Goal: Information Seeking & Learning: Learn about a topic

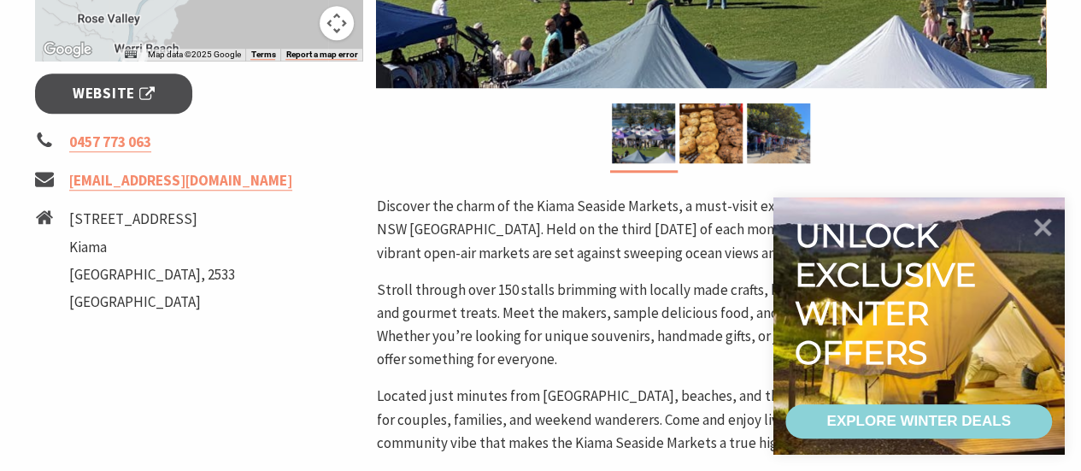
scroll to position [671, 0]
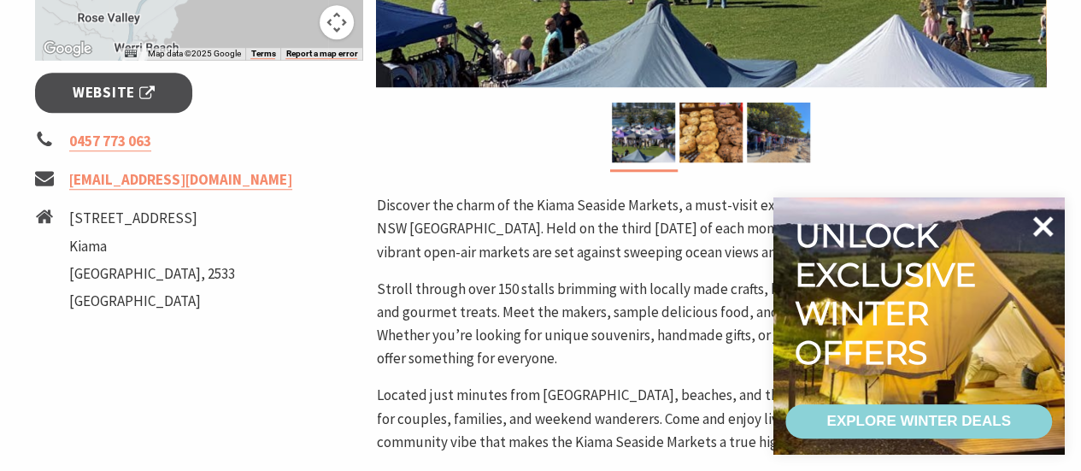
click at [1049, 232] on icon at bounding box center [1043, 226] width 21 height 21
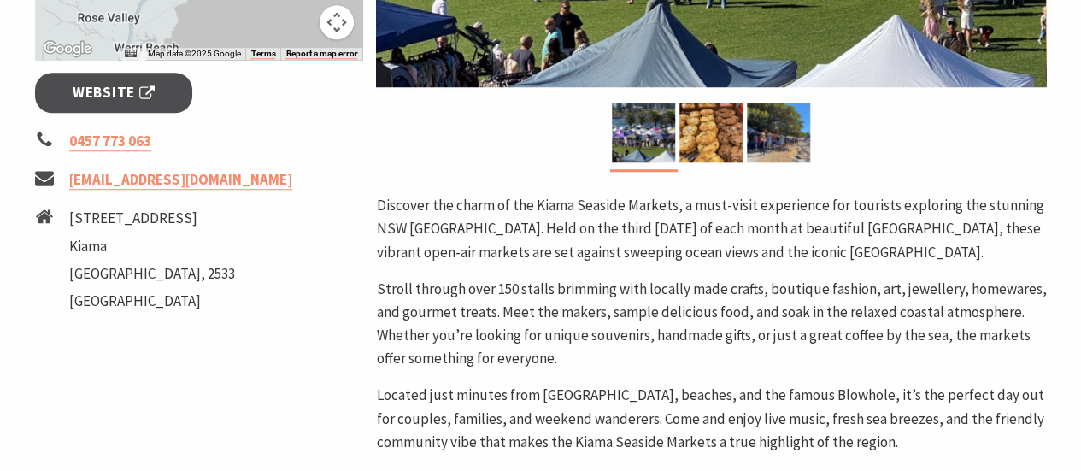
click at [545, 279] on p "Stroll through over 150 stalls brimming with locally made crafts, boutique fash…" at bounding box center [711, 324] width 670 height 93
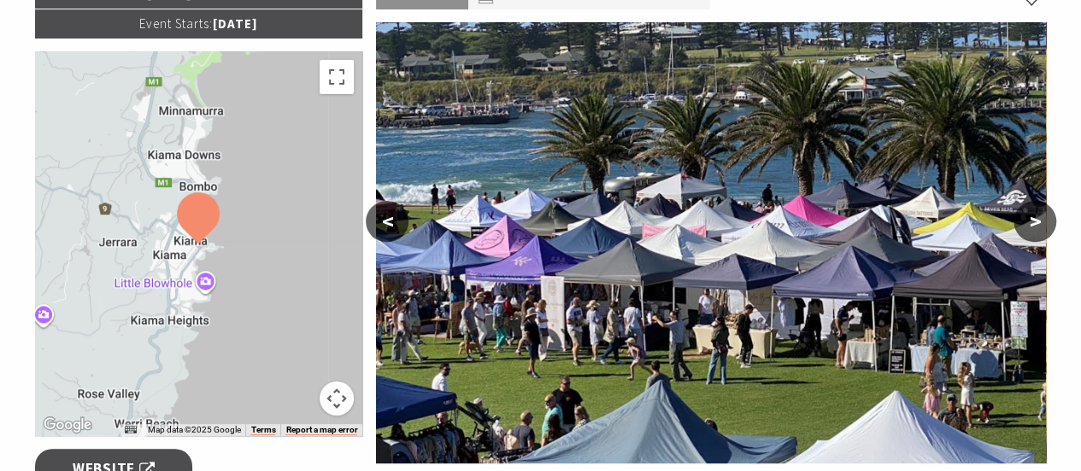
scroll to position [296, 0]
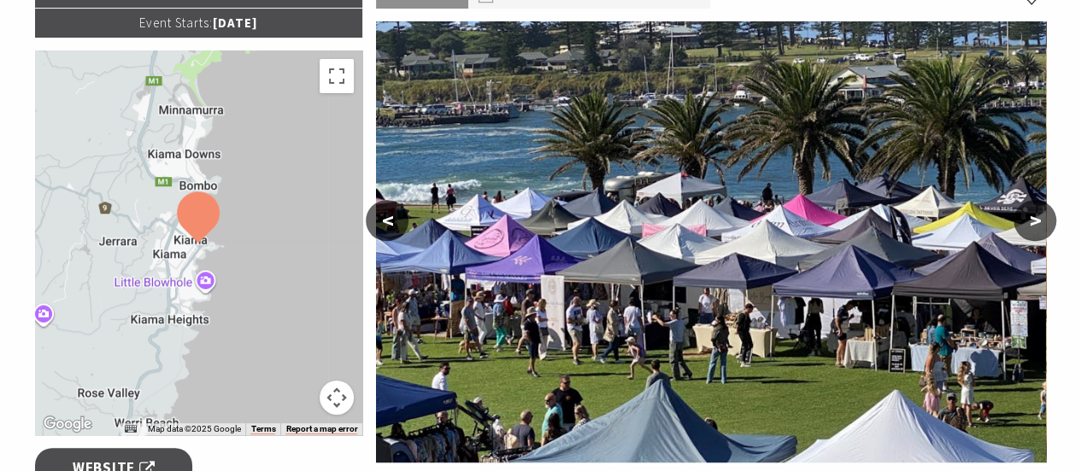
click at [1025, 214] on button ">" at bounding box center [1034, 220] width 43 height 41
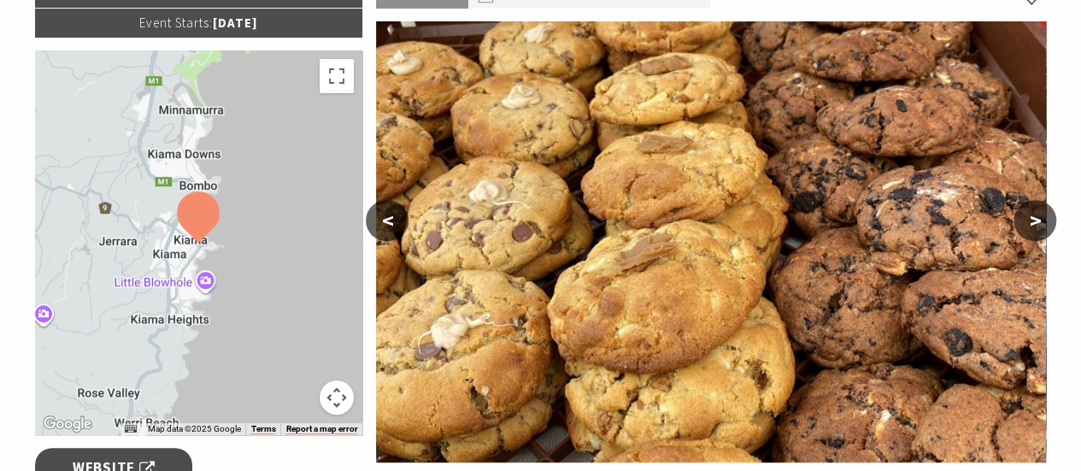
click at [1025, 214] on button ">" at bounding box center [1034, 220] width 43 height 41
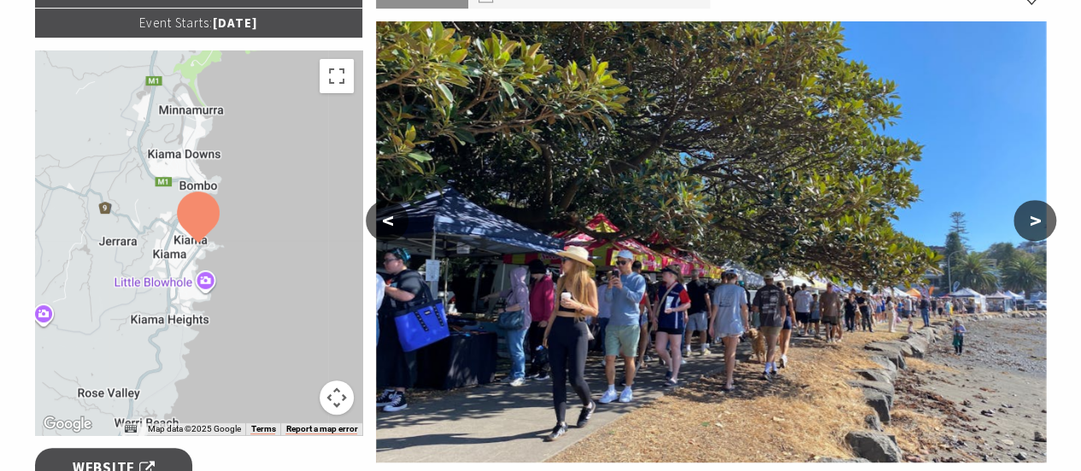
click at [1025, 214] on button ">" at bounding box center [1034, 220] width 43 height 41
click at [400, 233] on button "<" at bounding box center [387, 220] width 43 height 41
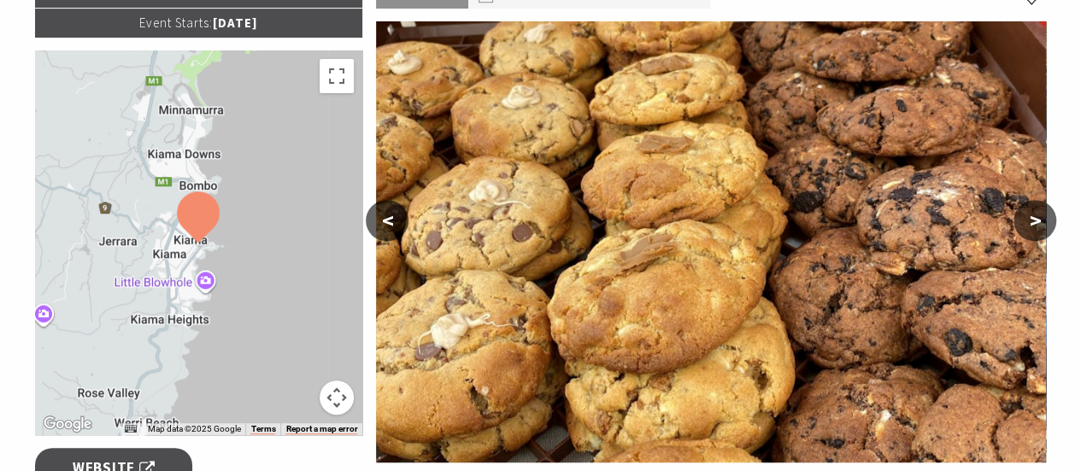
click at [400, 233] on button "<" at bounding box center [387, 220] width 43 height 41
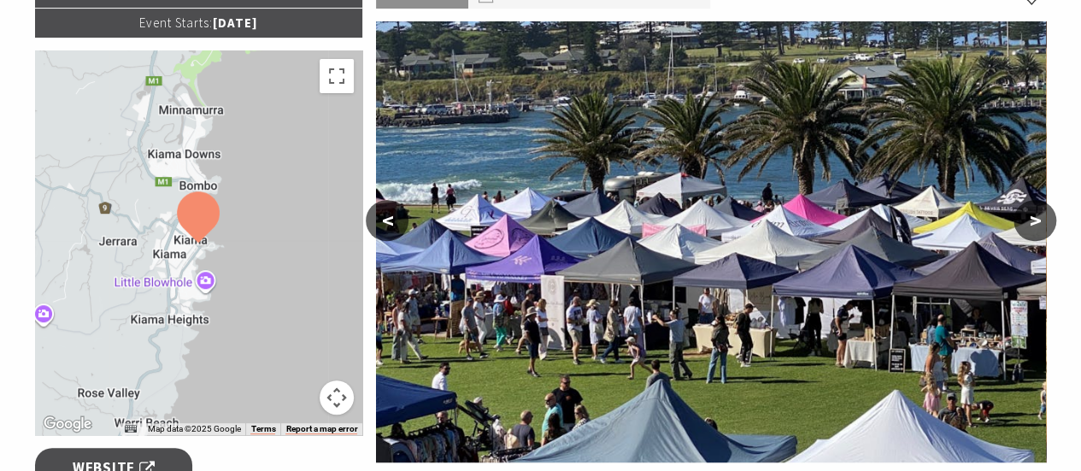
click at [400, 233] on button "<" at bounding box center [387, 220] width 43 height 41
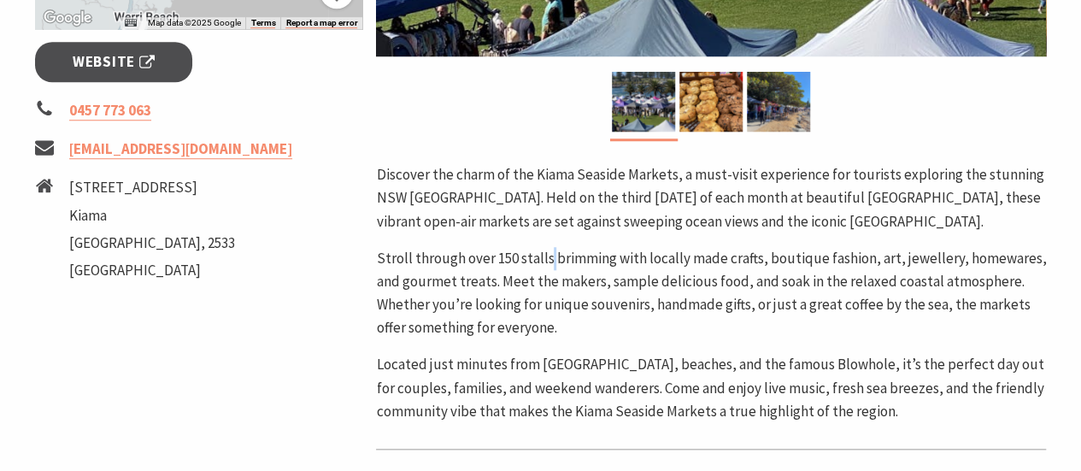
scroll to position [706, 0]
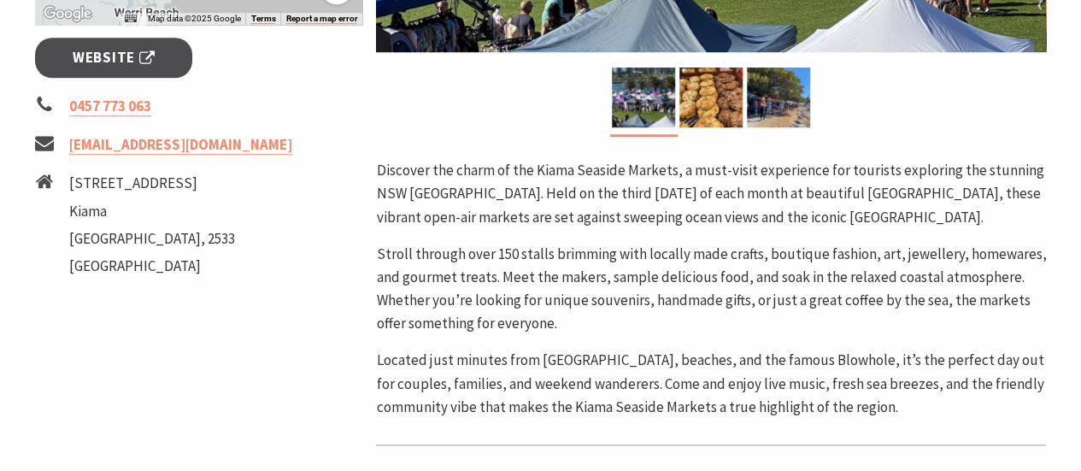
click at [366, 348] on div "Third Sunday of the Month Event Starts: 09 Jun 2025 ← Move left → Move right ↑ …" at bounding box center [199, 111] width 342 height 1084
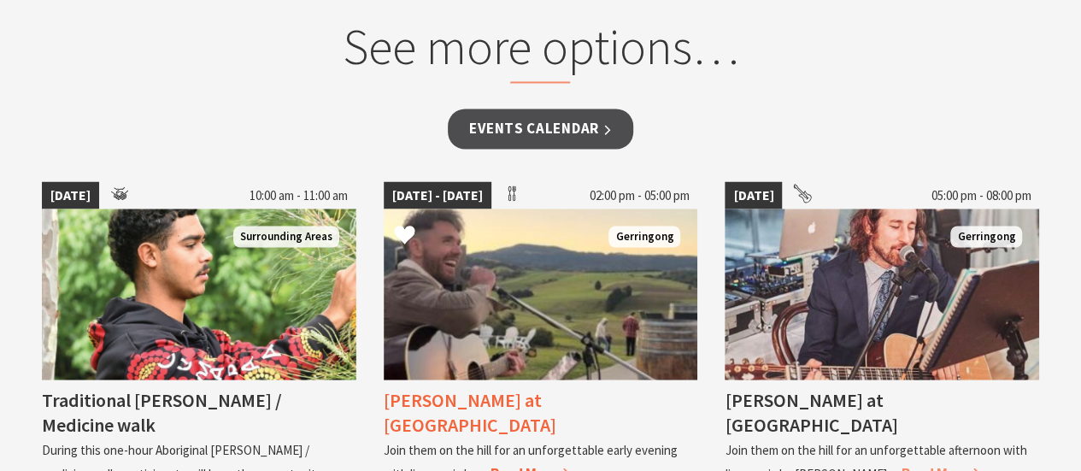
scroll to position [1434, 0]
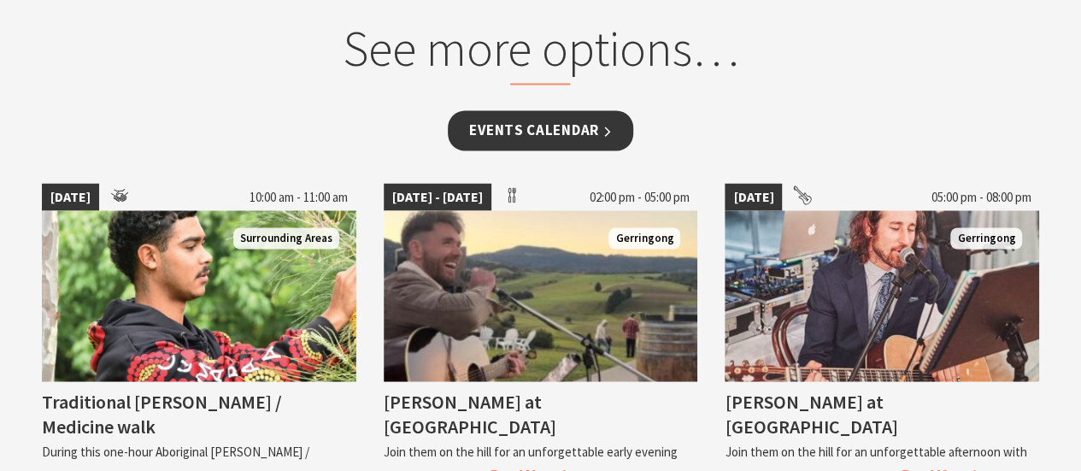
click at [556, 110] on link "Events Calendar" at bounding box center [540, 130] width 185 height 40
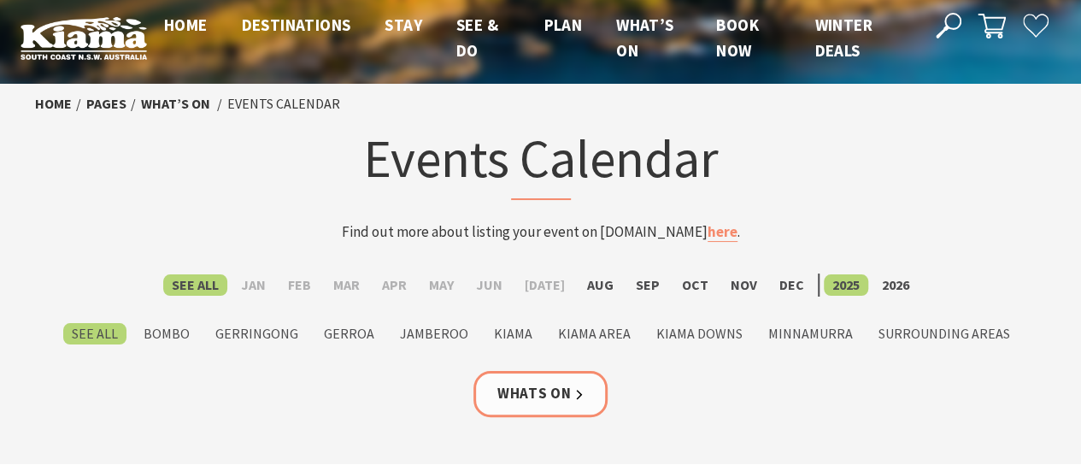
scroll to position [10, 0]
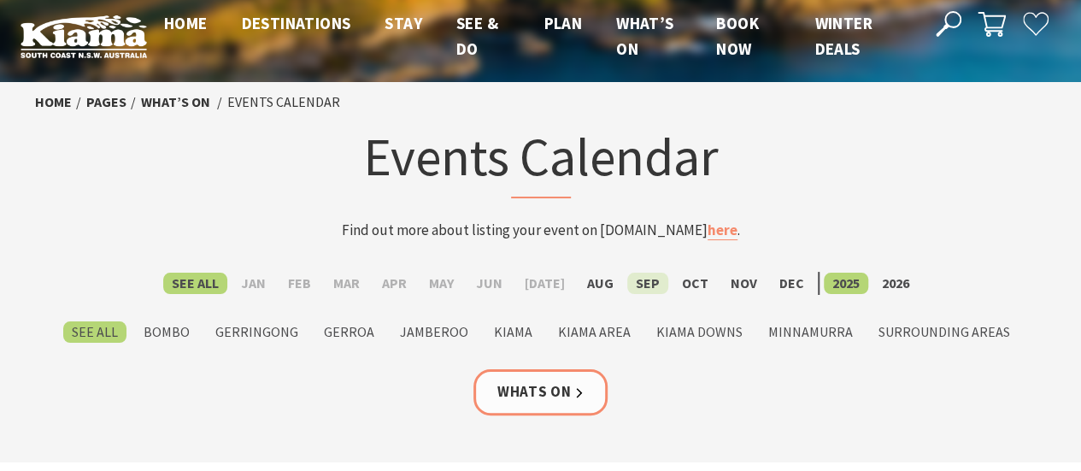
click at [635, 278] on label "Sep" at bounding box center [647, 283] width 41 height 21
click at [0, 0] on input "Sep" at bounding box center [0, 0] width 0 height 0
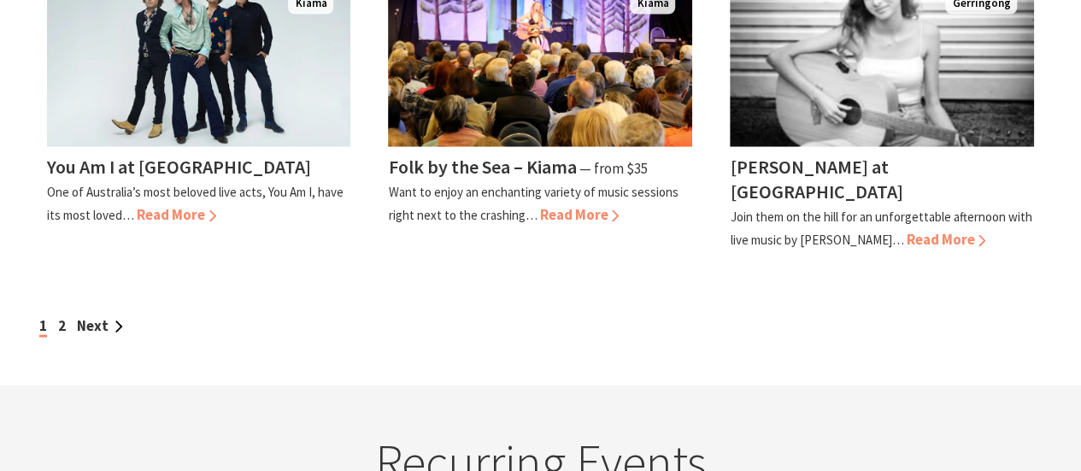
scroll to position [1686, 0]
click at [82, 315] on link "Next" at bounding box center [100, 324] width 46 height 19
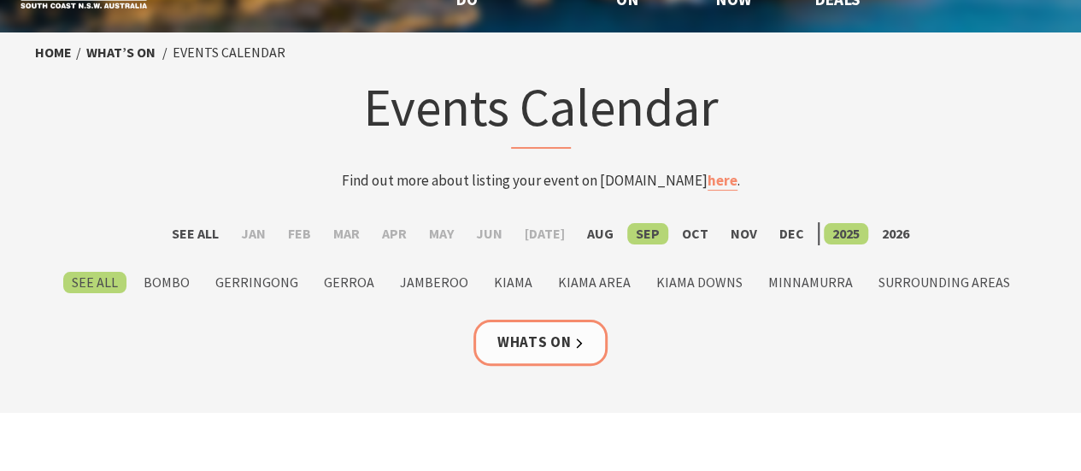
scroll to position [59, 0]
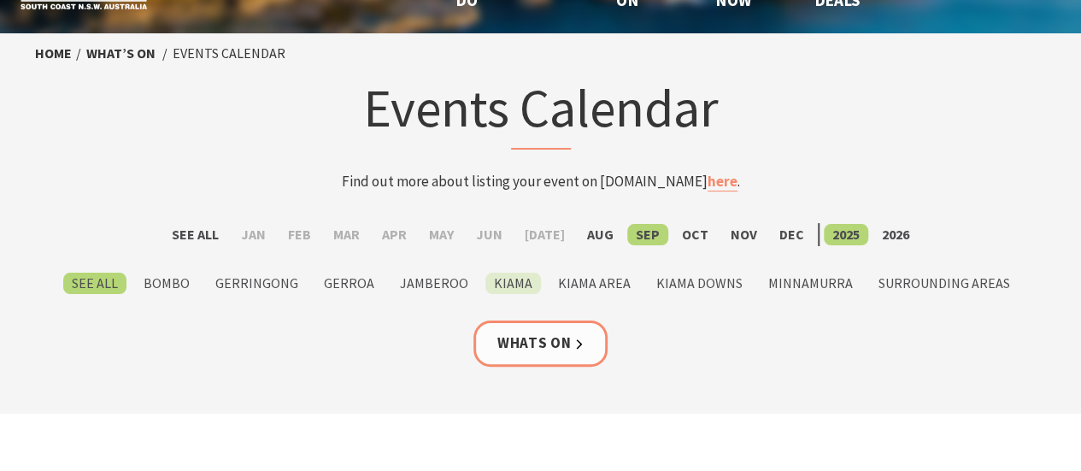
click at [502, 274] on label "Kiama" at bounding box center [513, 283] width 56 height 21
click at [0, 0] on input "Kiama" at bounding box center [0, 0] width 0 height 0
